Goal: Task Accomplishment & Management: Use online tool/utility

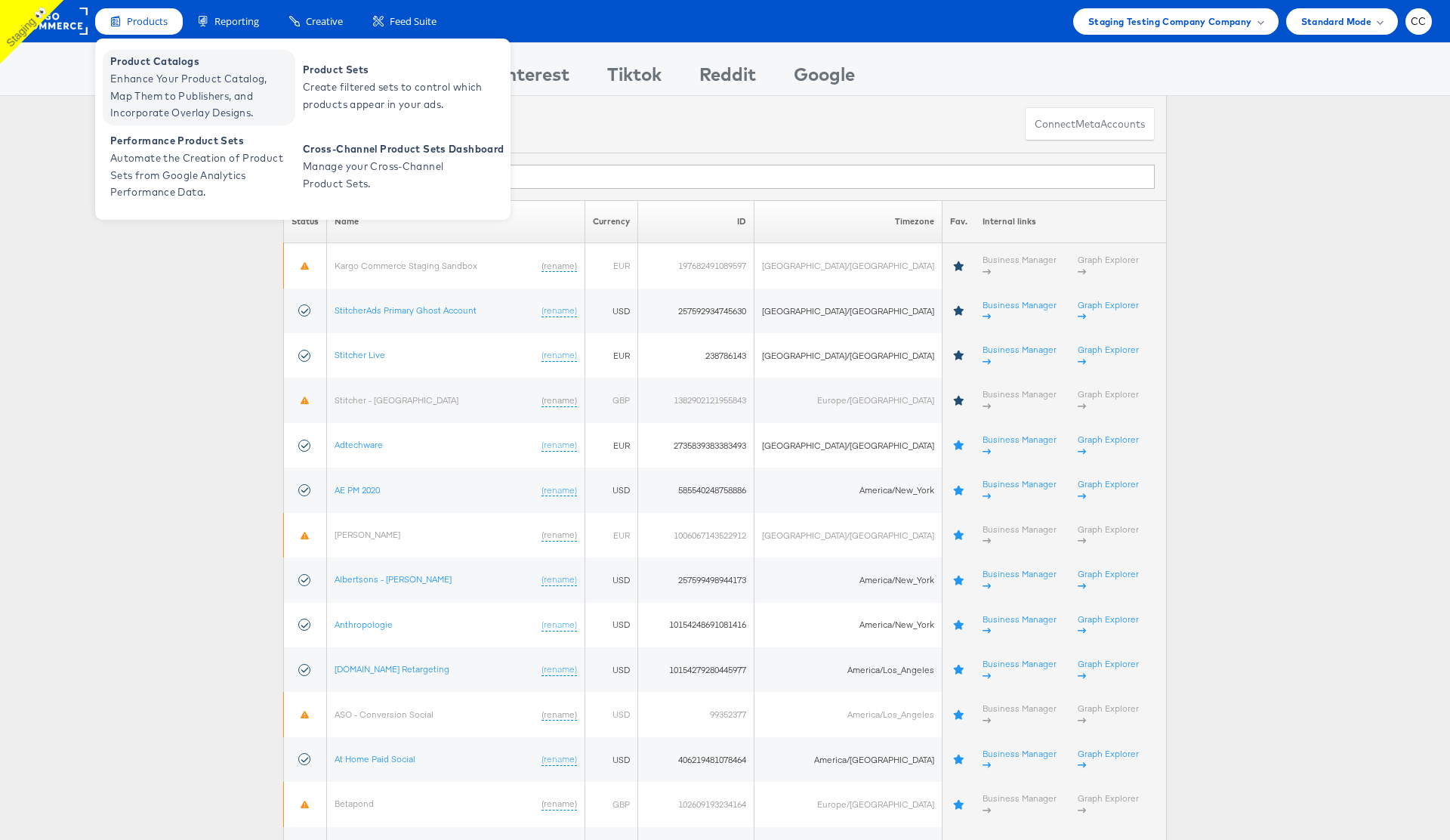
click at [187, 86] on span "Enhance Your Product Catalog, Map Them to Publishers, and Incorporate Overlay D…" at bounding box center [201, 96] width 181 height 52
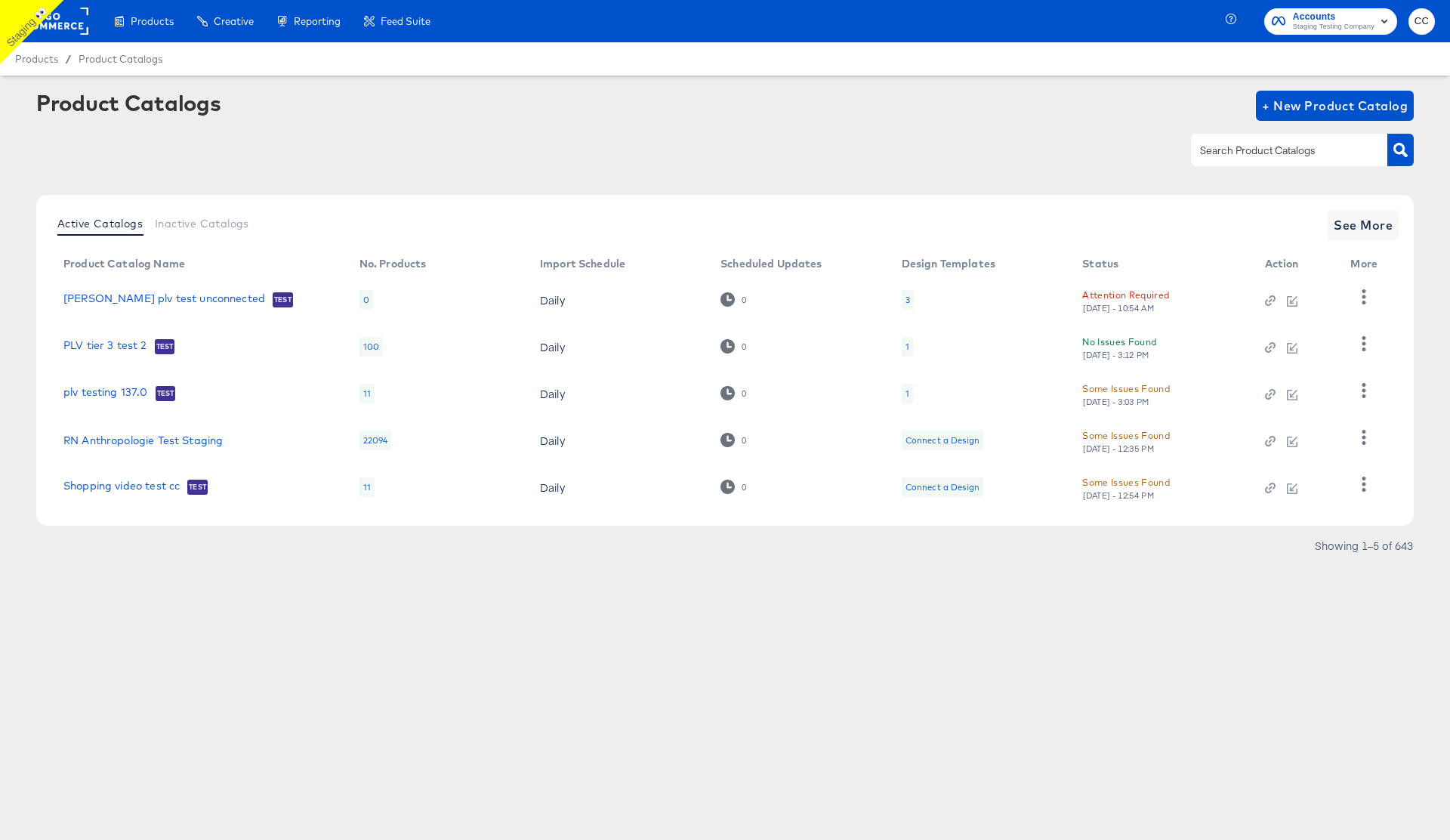
click at [1117, 295] on div "Attention Required" at bounding box center [1126, 295] width 87 height 16
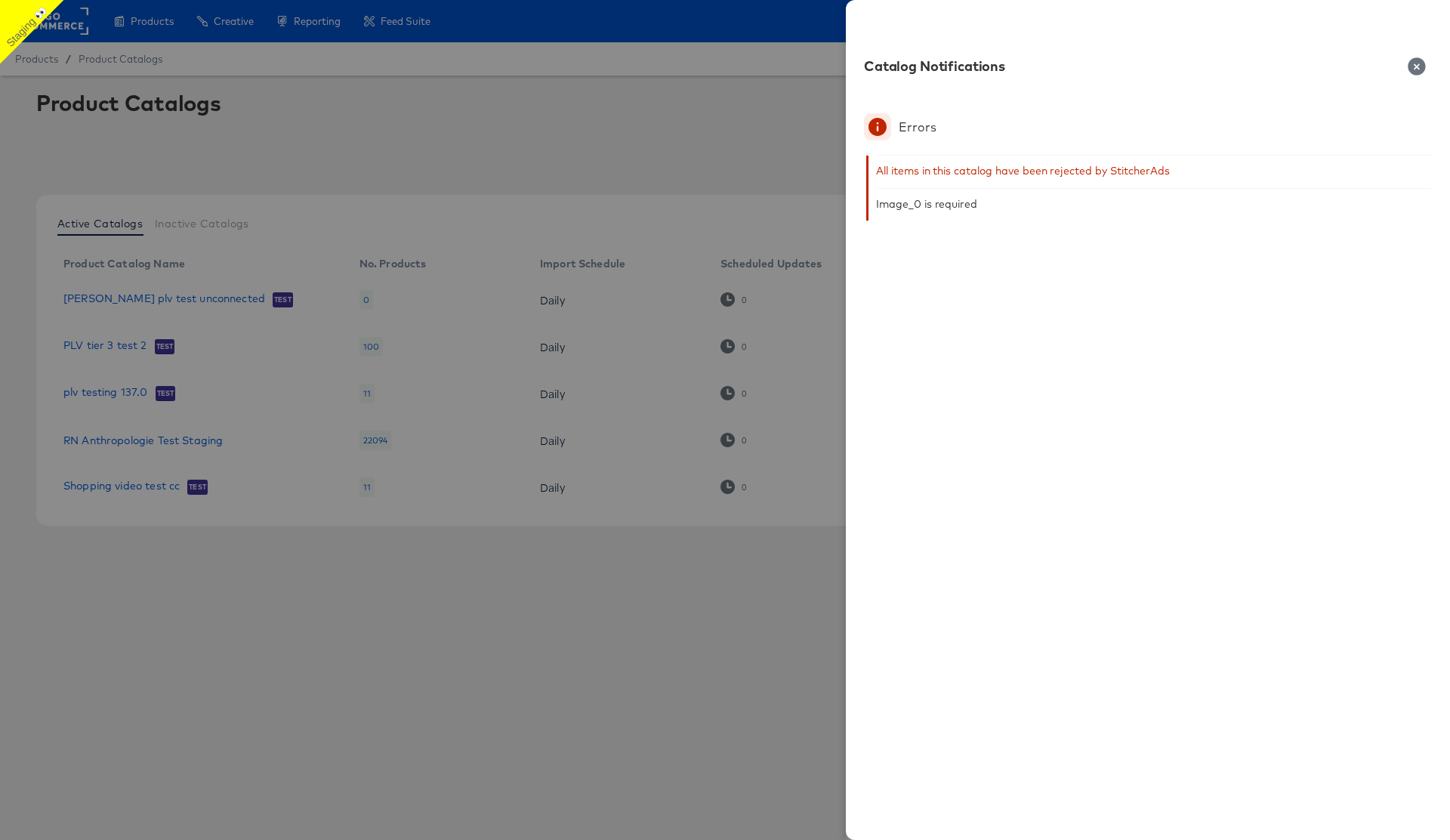
click at [1418, 63] on icon "button" at bounding box center [1416, 66] width 18 height 18
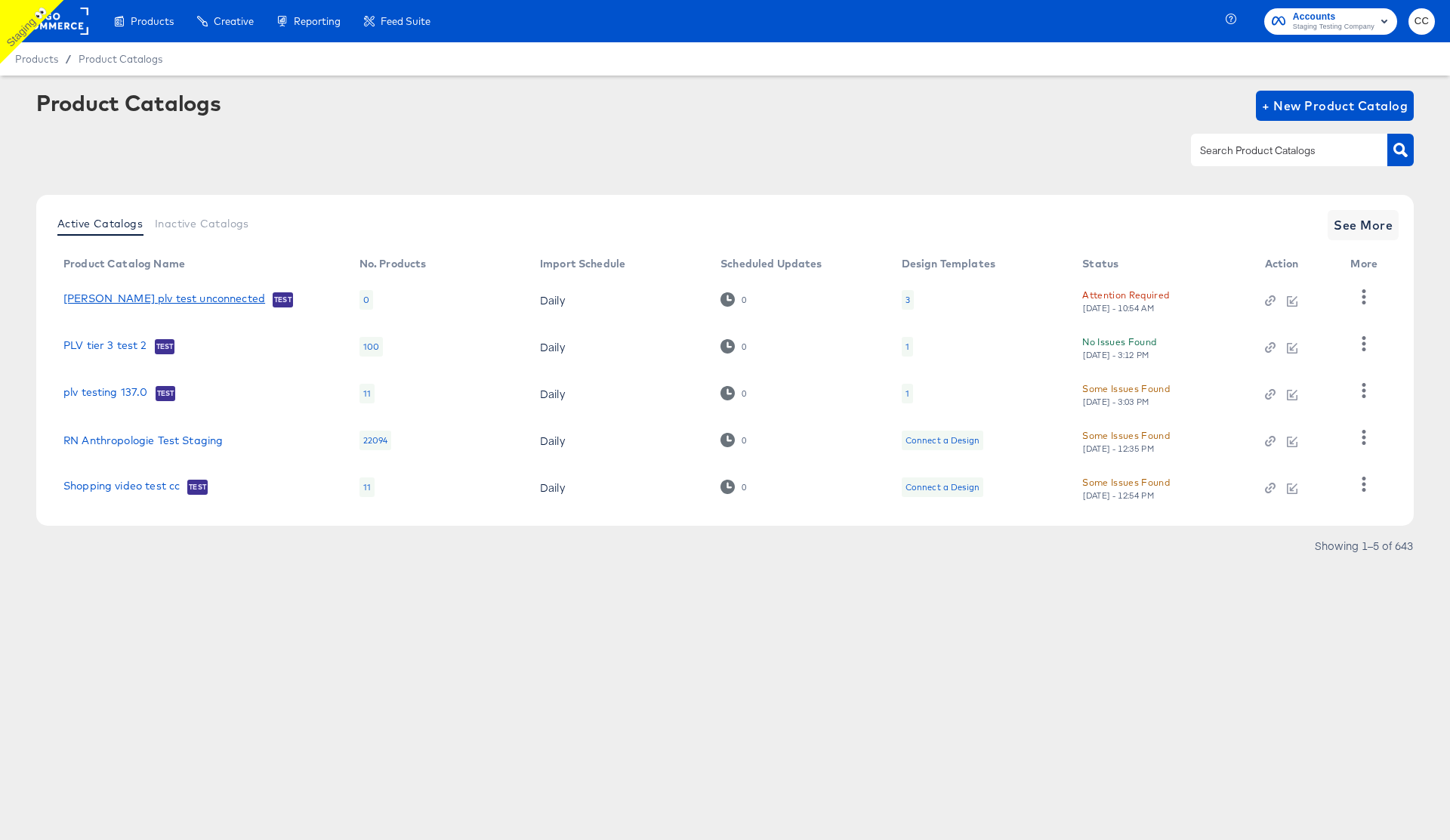
click at [130, 296] on link "[PERSON_NAME] plv test unconnected" at bounding box center [164, 300] width 202 height 15
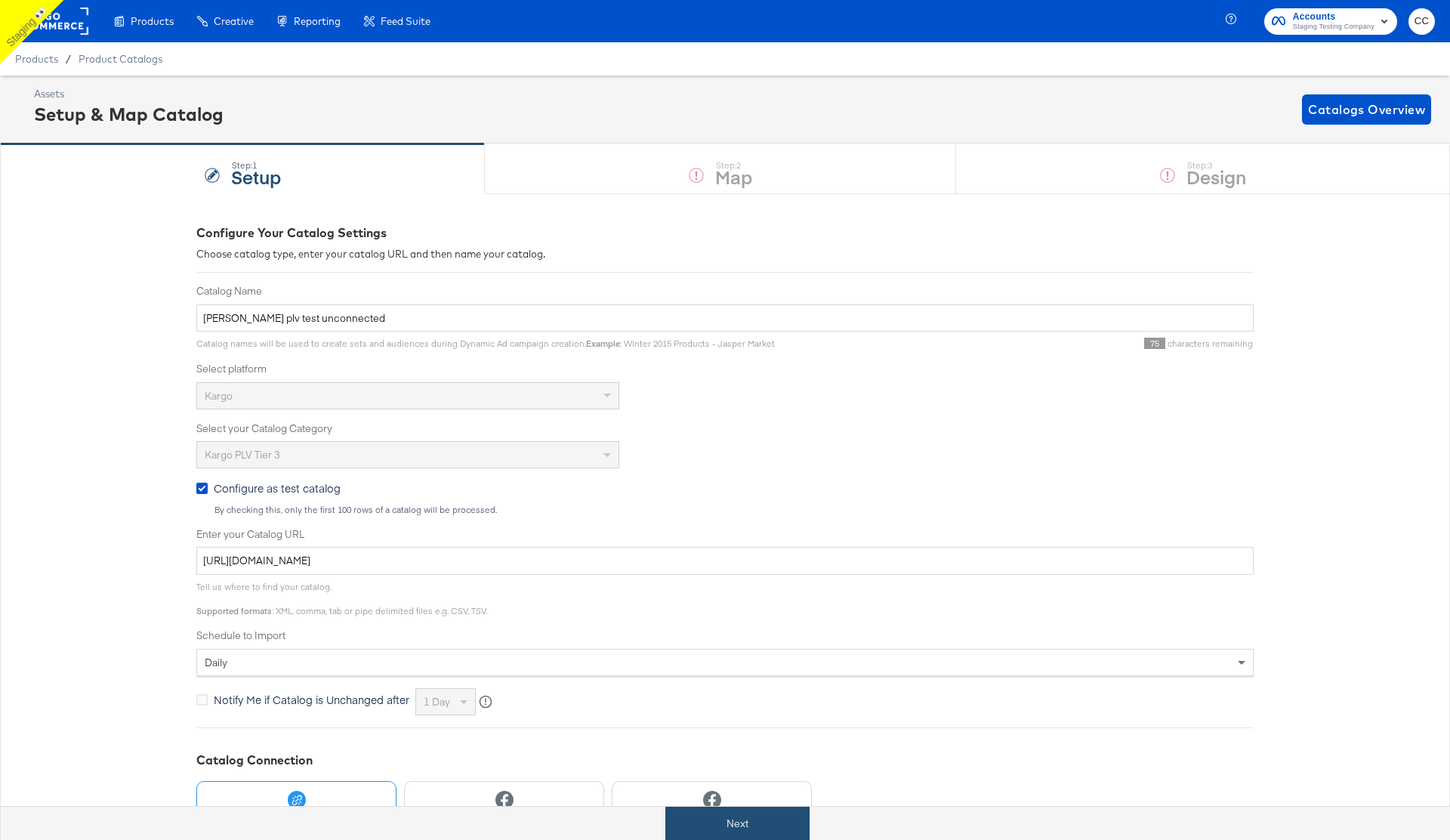
click at [744, 824] on button "Next" at bounding box center [737, 824] width 144 height 34
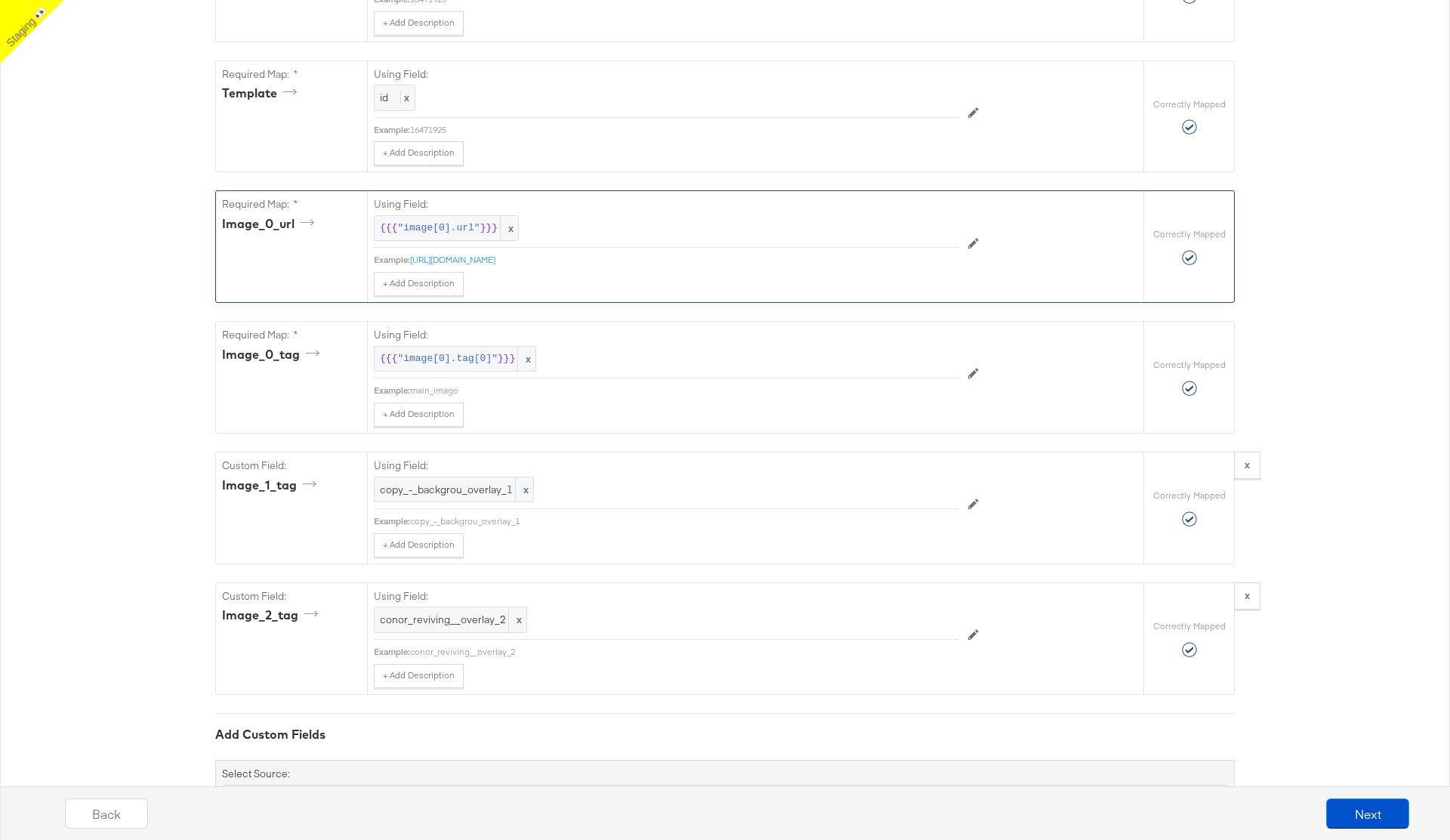
scroll to position [500, 0]
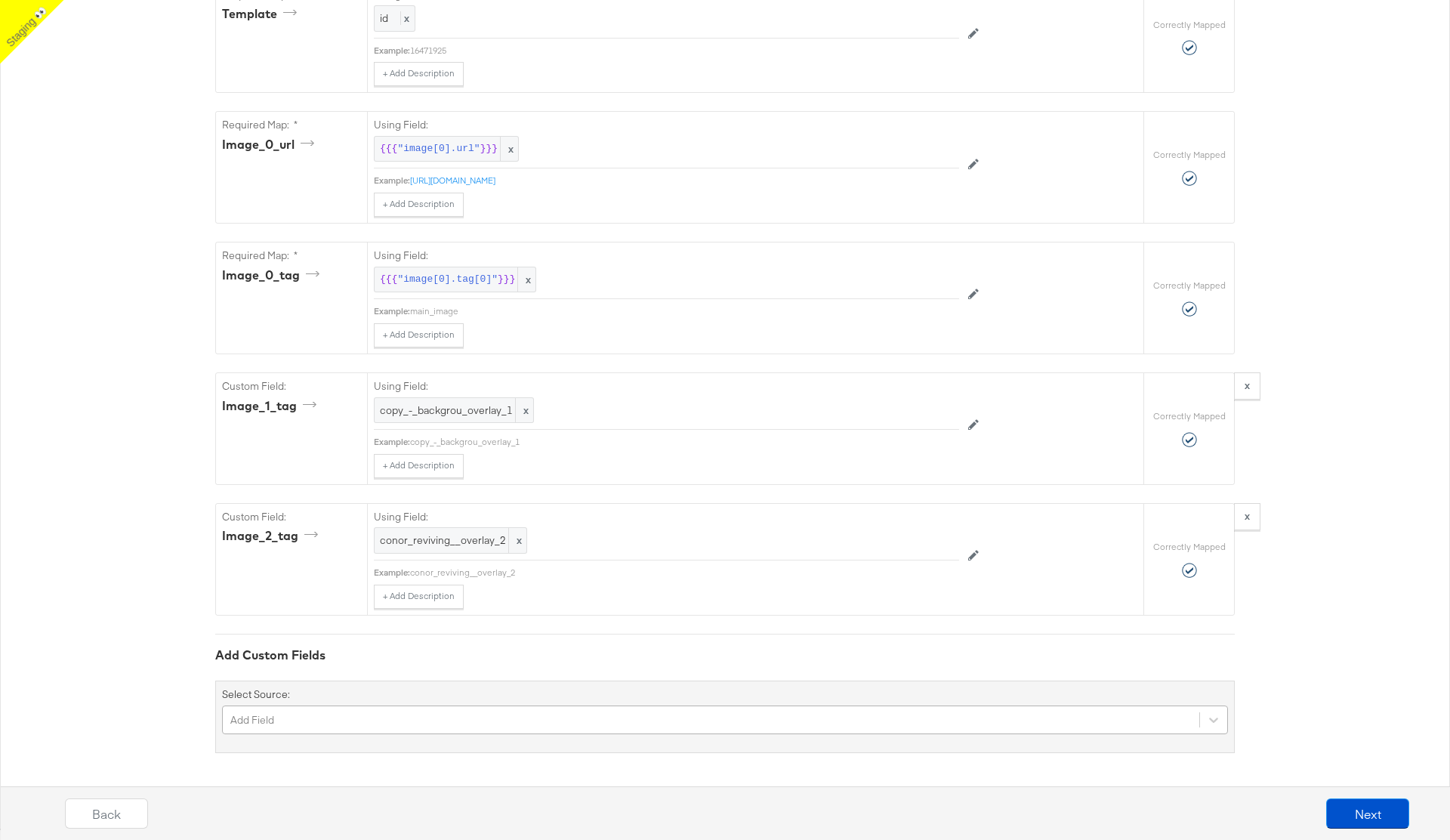
click at [278, 718] on div "Add Field" at bounding box center [725, 720] width 1006 height 29
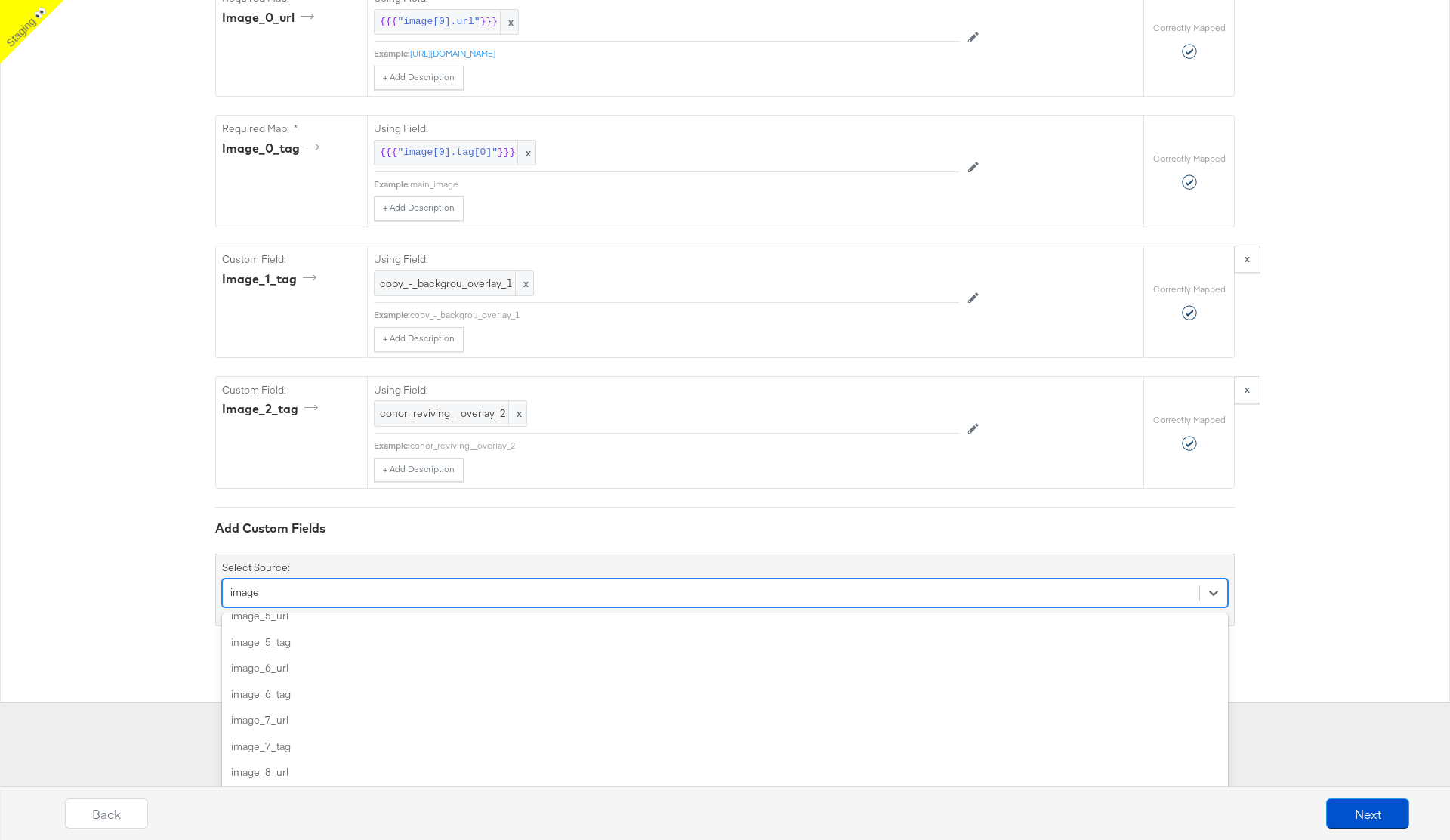
scroll to position [0, 0]
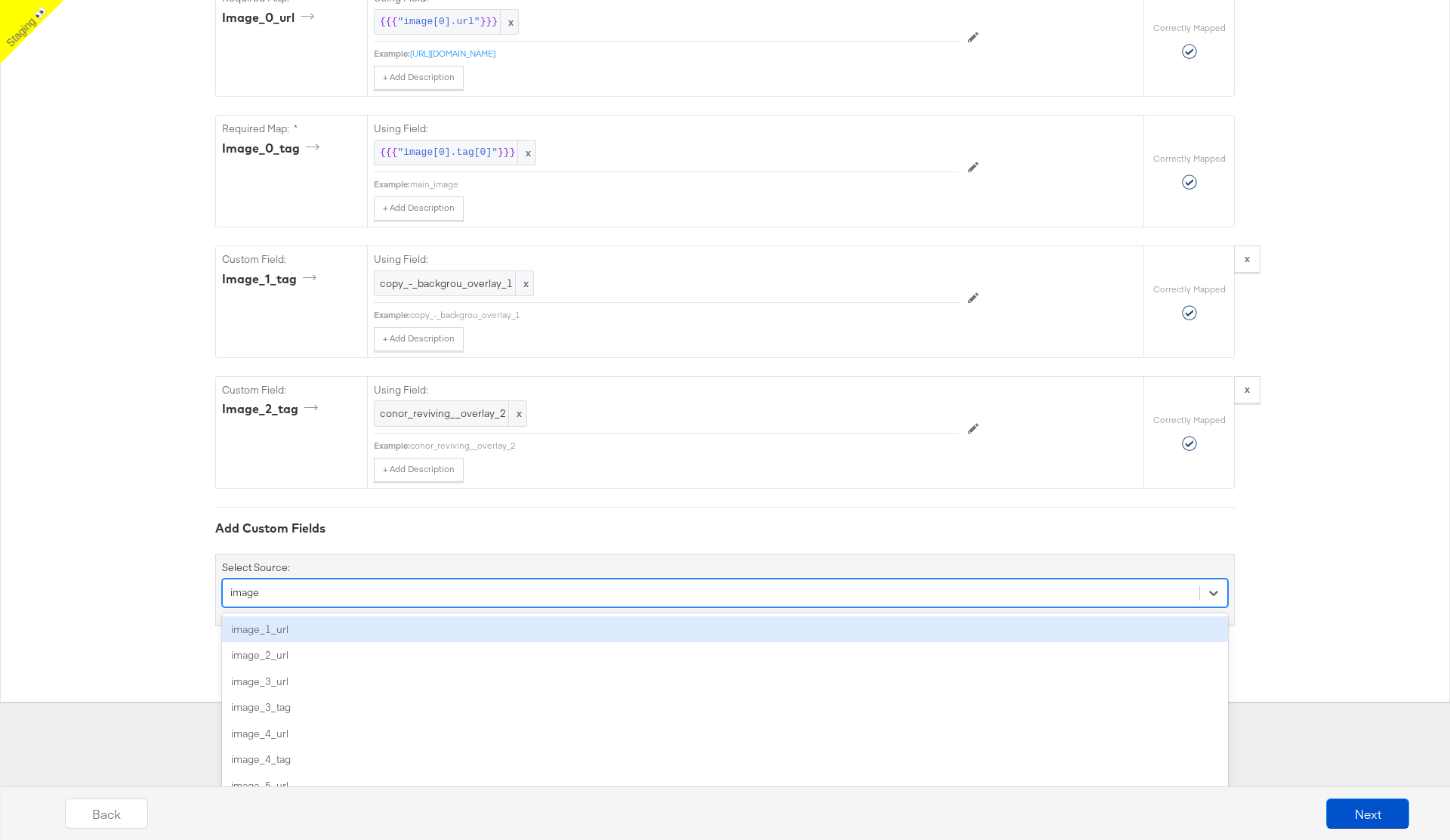
type input "image"
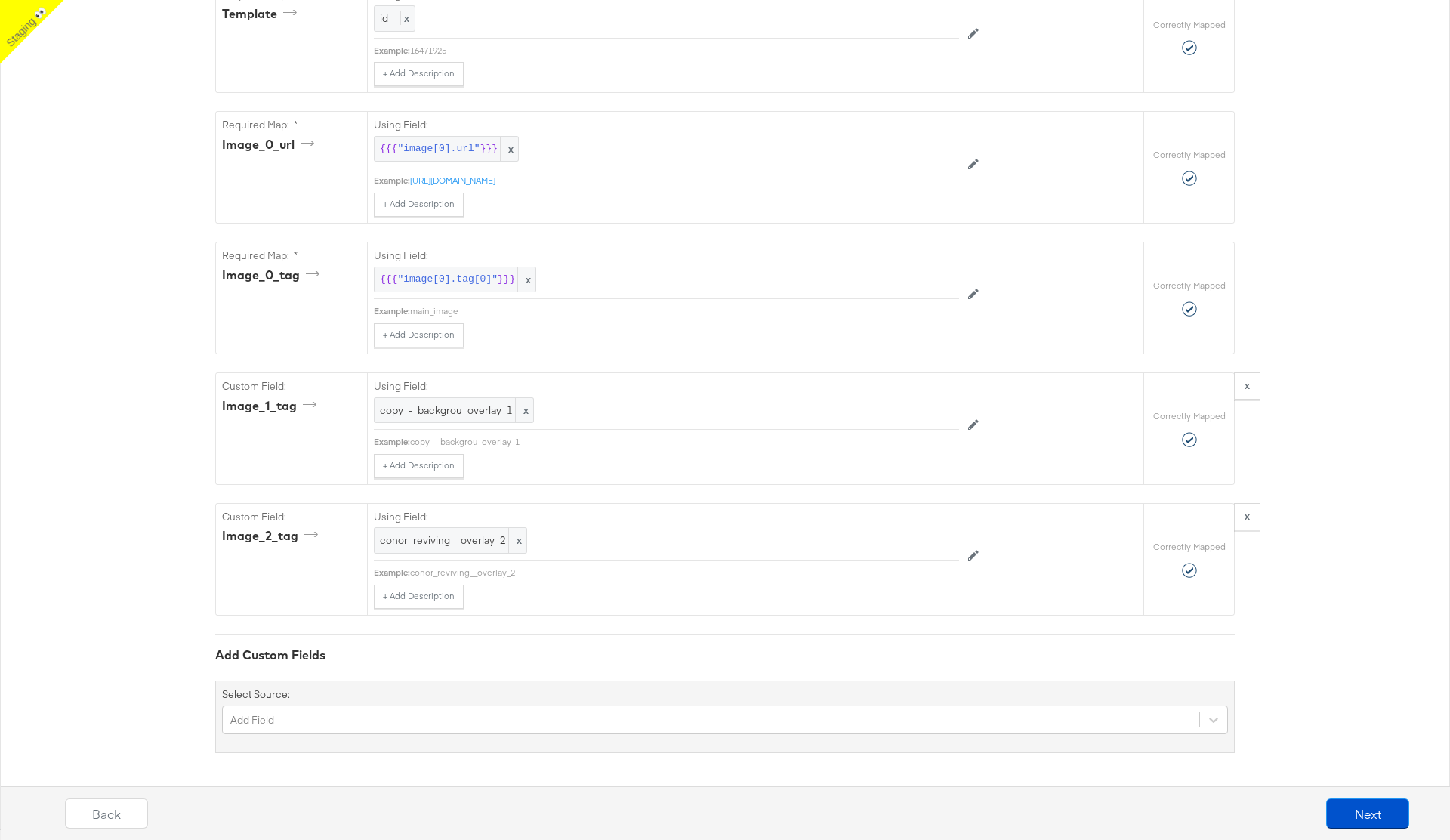
scroll to position [500, 0]
click at [110, 444] on div "{"id":"{{{\"id\"}}}","template":"{{{\"id\"}}}","image_0_url":"{{{\"image[0].url…" at bounding box center [725, 260] width 1450 height 1134
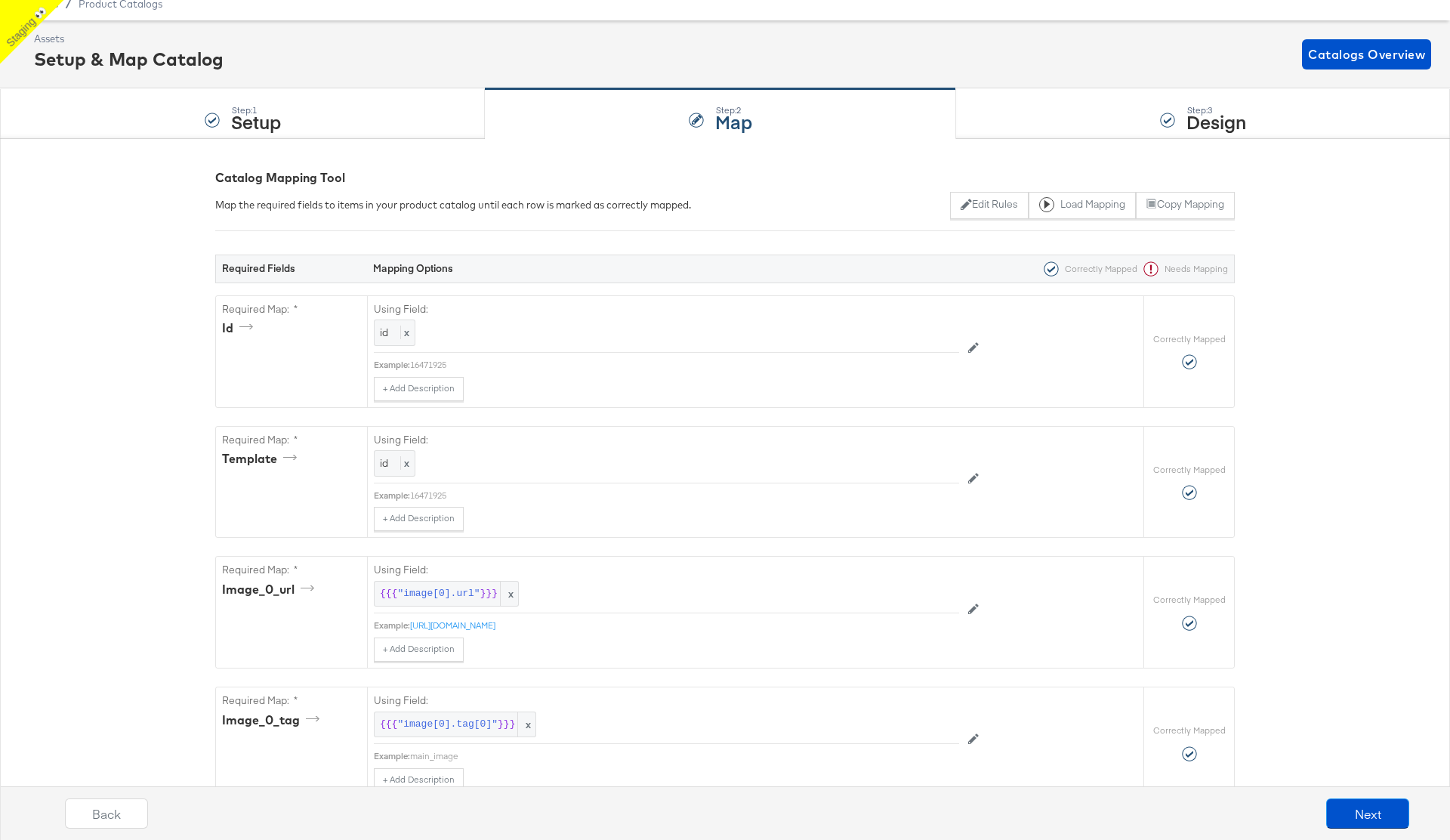
scroll to position [0, 0]
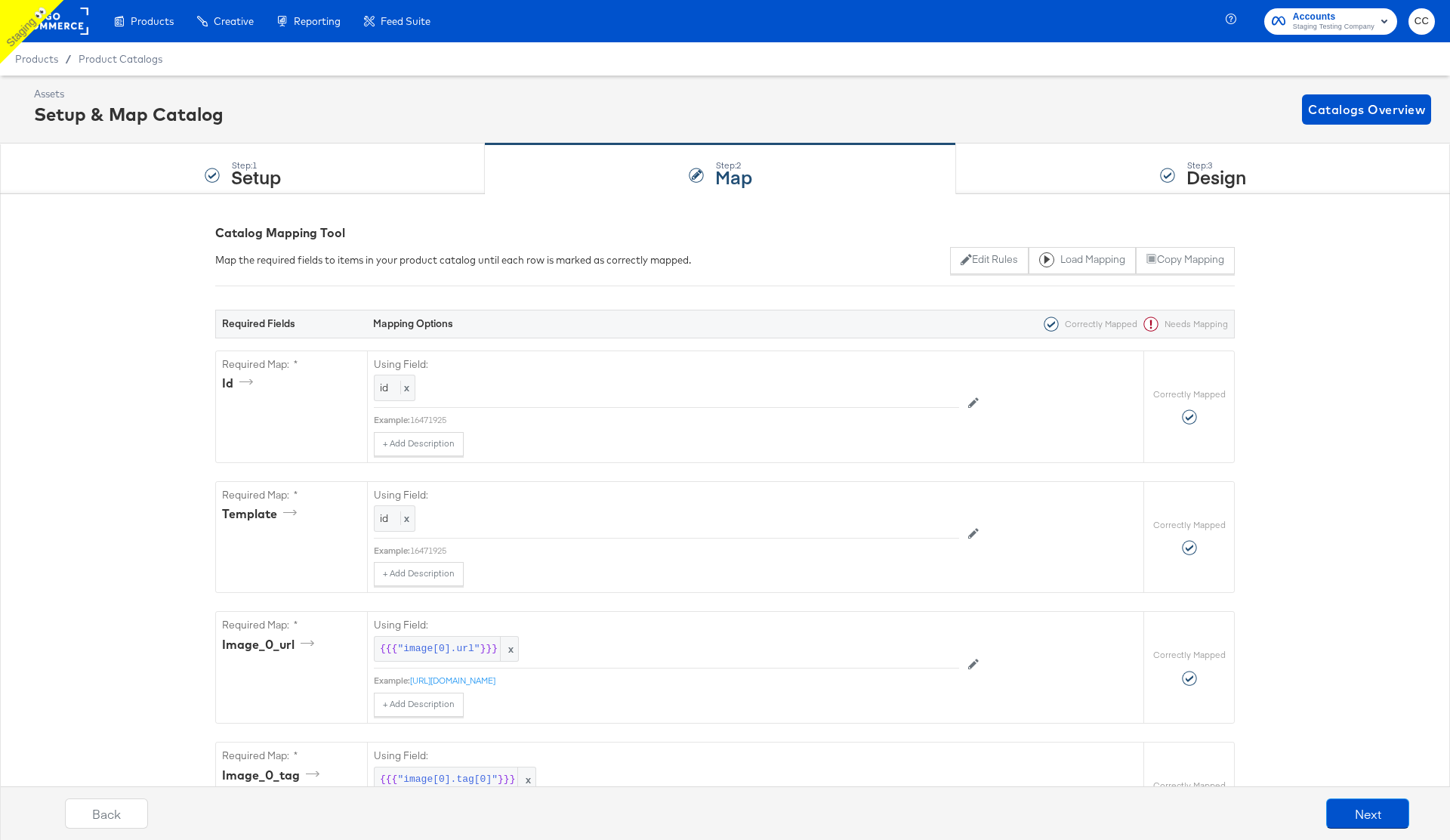
click at [1323, 303] on div "{"id":"{{{\"id\"}}}","template":"{{{\"id\"}}}","image_0_url":"{{{\"image[0].url…" at bounding box center [725, 760] width 1450 height 1134
click at [362, 168] on div "Step: 1 Setup" at bounding box center [242, 169] width 485 height 50
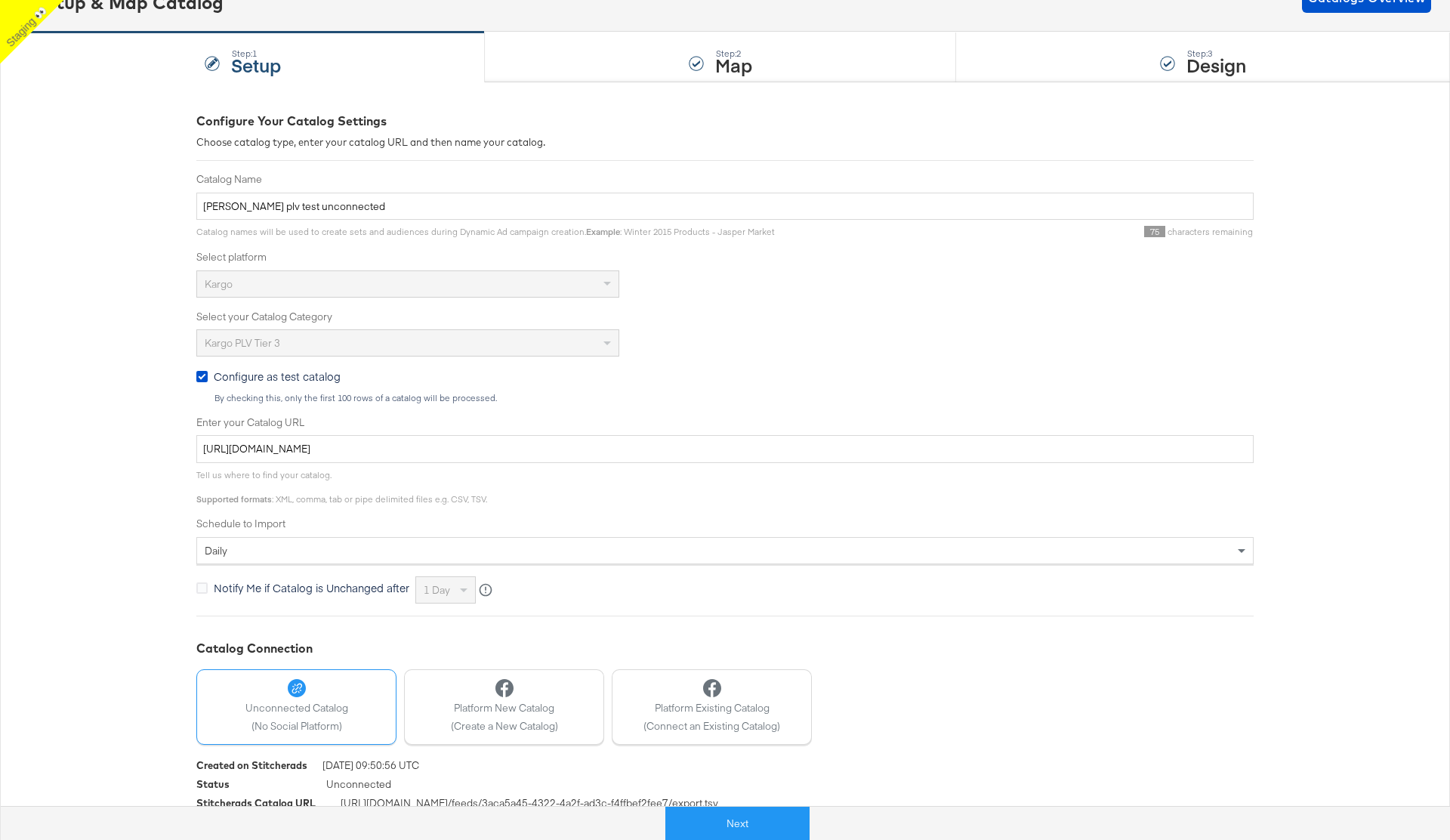
scroll to position [143, 0]
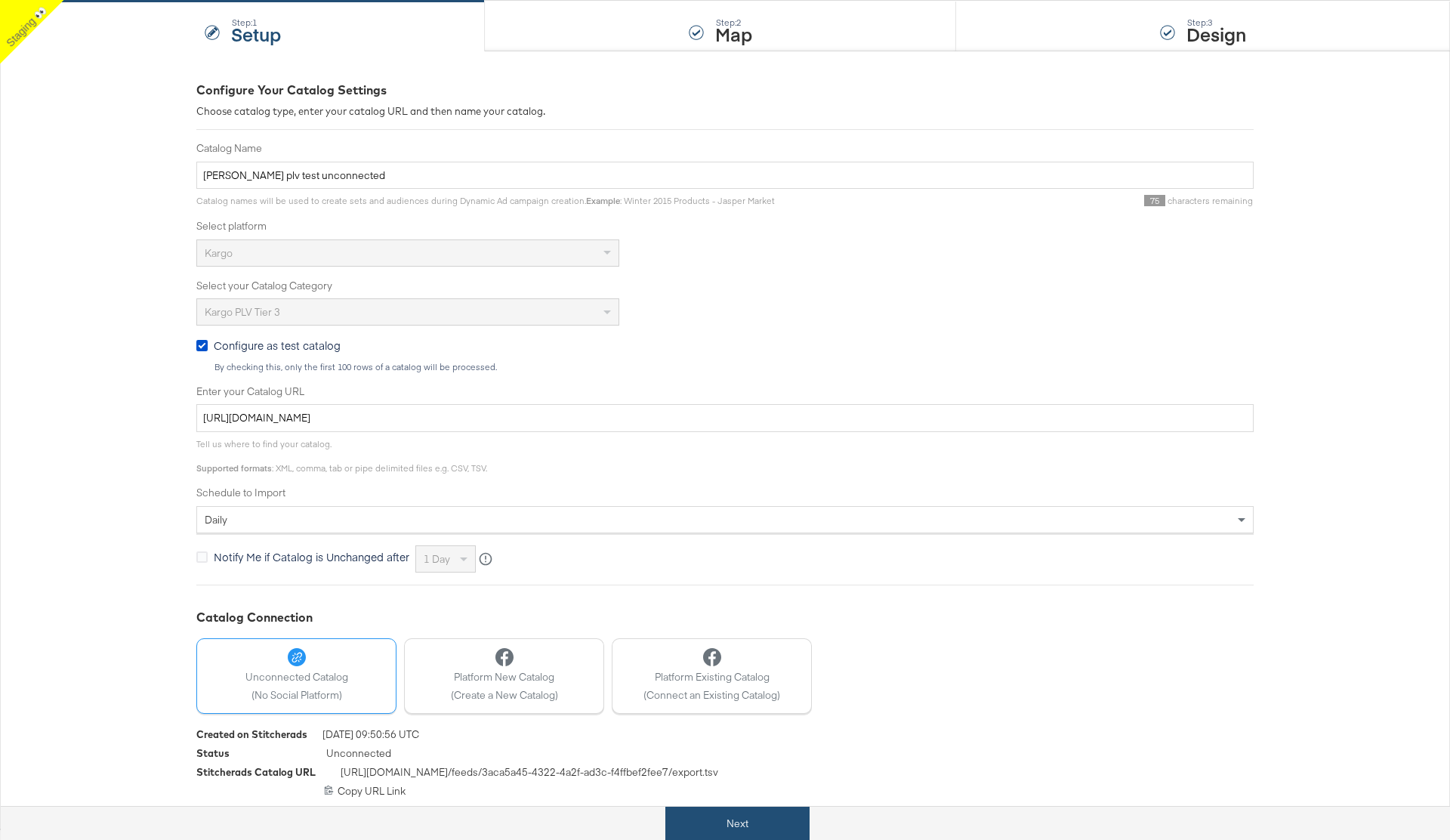
click at [756, 824] on button "Next" at bounding box center [737, 824] width 144 height 34
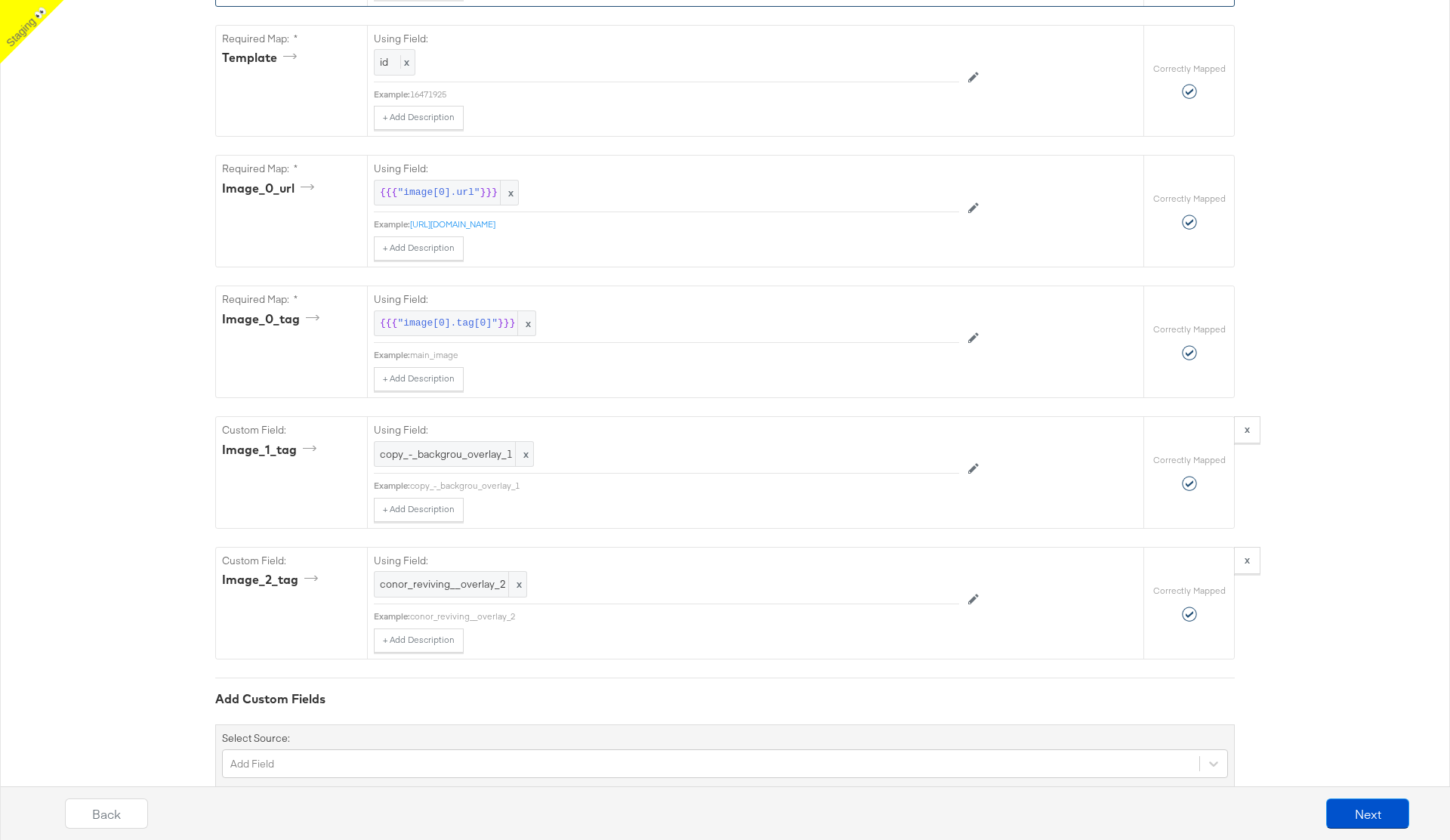
scroll to position [500, 0]
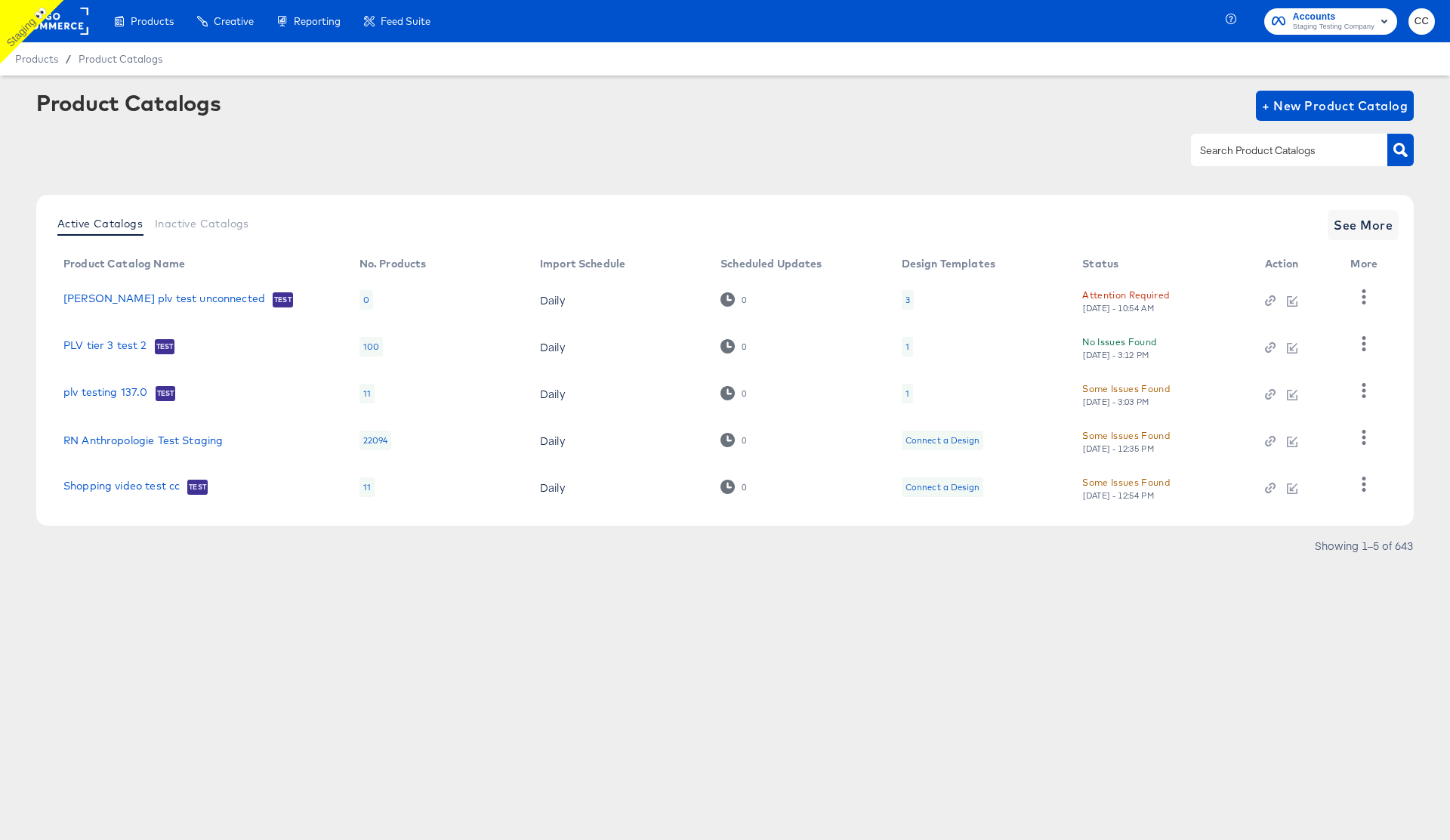
click at [1124, 290] on div "Attention Required" at bounding box center [1126, 295] width 87 height 16
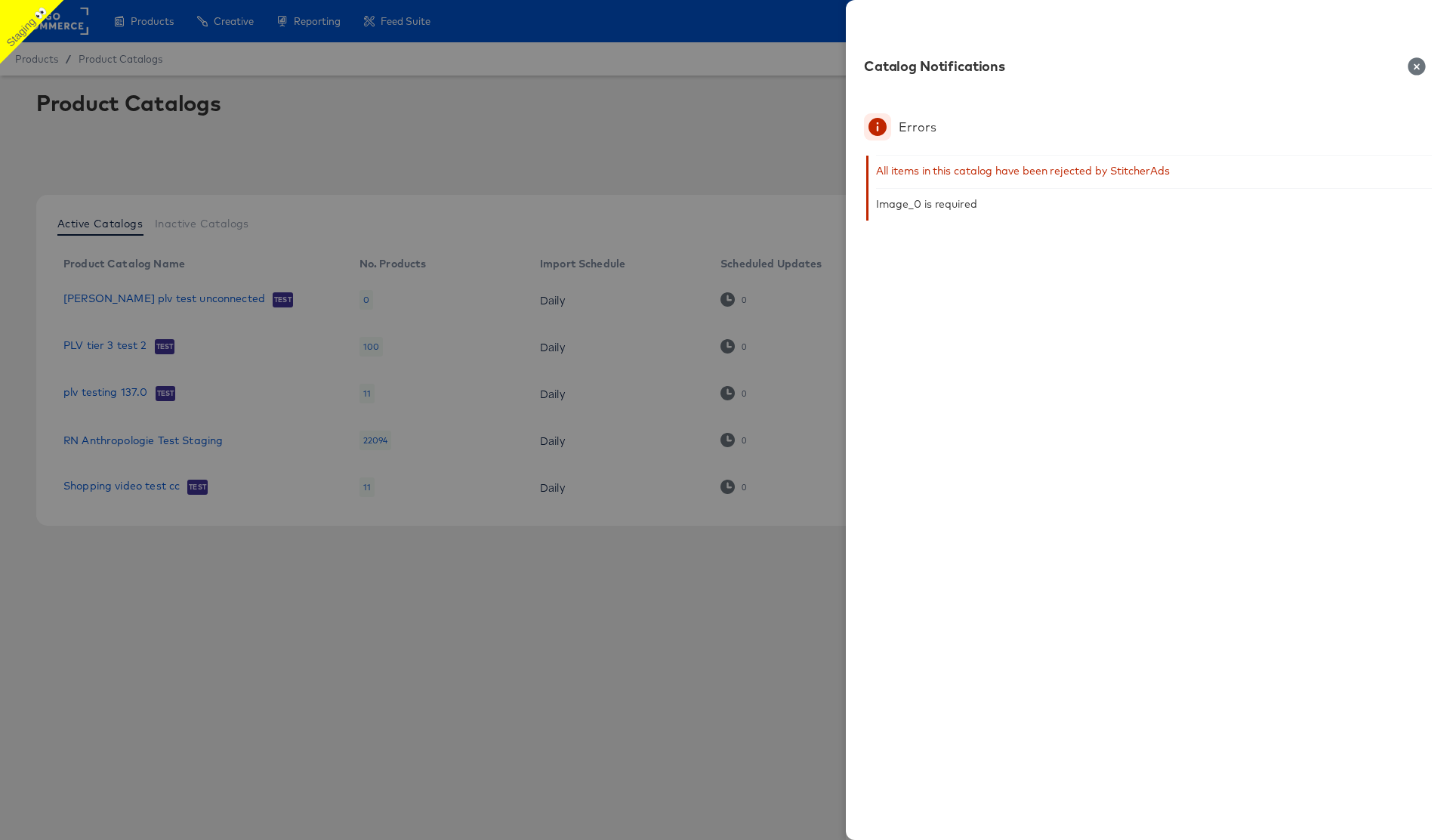
click at [889, 207] on div "Image_0 is required" at bounding box center [927, 204] width 101 height 12
drag, startPoint x: 875, startPoint y: 202, endPoint x: 920, endPoint y: 207, distance: 45.3
click at [920, 207] on div "All items in this catalog have been rejected by StitcherAds Image_0 is required" at bounding box center [1149, 188] width 566 height 65
